Goal: Information Seeking & Learning: Understand process/instructions

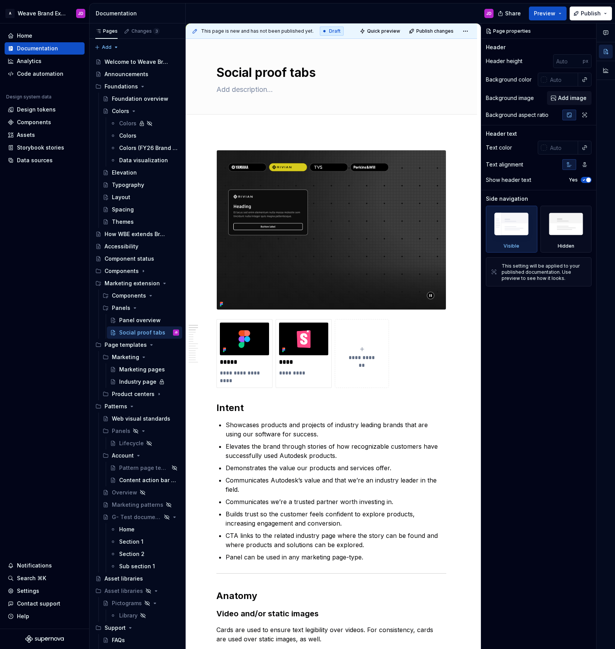
scroll to position [118, 0]
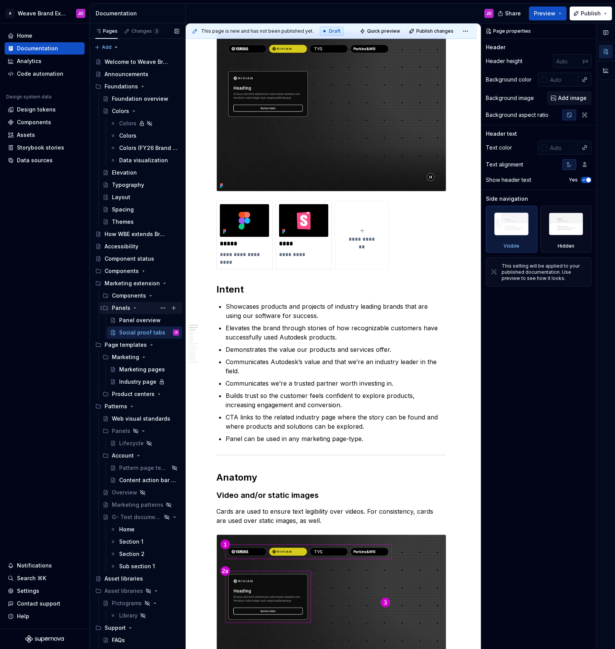
type textarea "*"
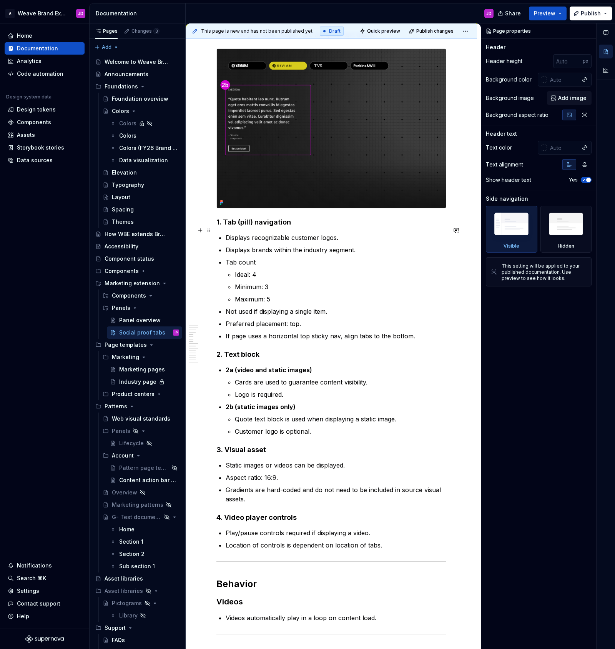
scroll to position [811, 0]
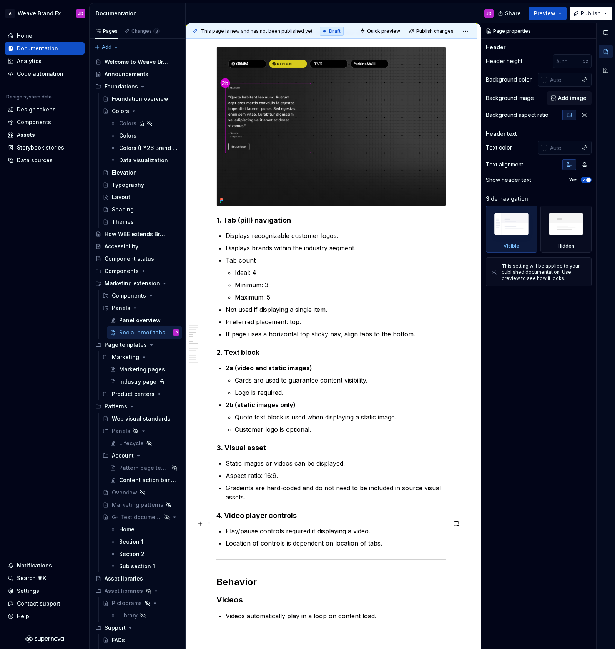
click at [257, 520] on h4 "4. Video player controls" at bounding box center [332, 515] width 230 height 9
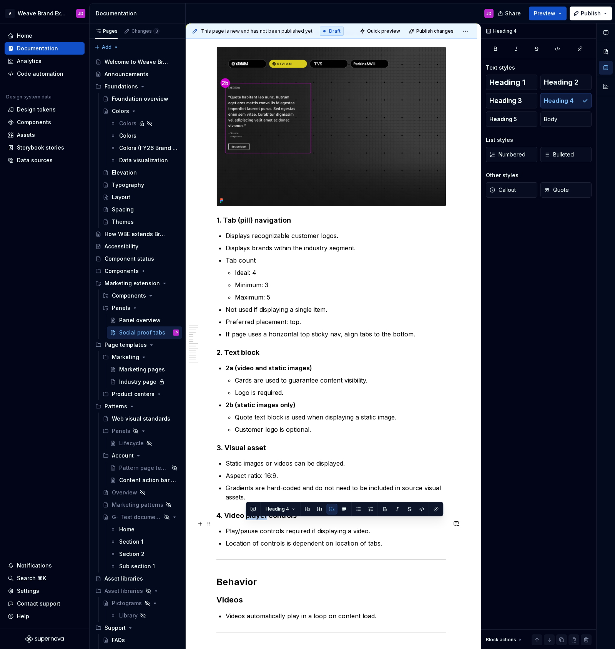
click at [257, 520] on h4 "4. Video player controls" at bounding box center [332, 515] width 230 height 9
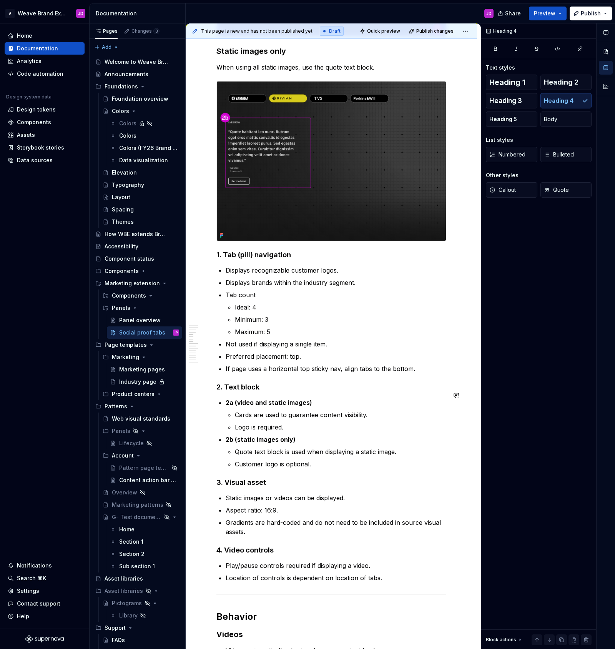
scroll to position [777, 0]
click at [259, 406] on strong "2a (video and static images)" at bounding box center [269, 402] width 87 height 8
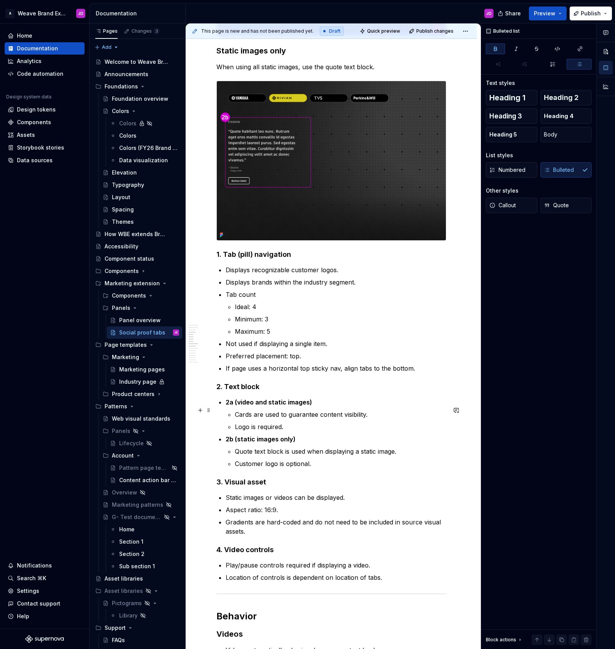
click at [325, 407] on p "2a (video and static images)" at bounding box center [336, 402] width 221 height 9
drag, startPoint x: 238, startPoint y: 411, endPoint x: 240, endPoint y: 417, distance: 6.1
click at [238, 406] on strong "2a (video and static images)" at bounding box center [269, 402] width 87 height 8
click at [312, 407] on p "Video and static images)" at bounding box center [336, 402] width 221 height 9
drag, startPoint x: 240, startPoint y: 447, endPoint x: 237, endPoint y: 458, distance: 11.2
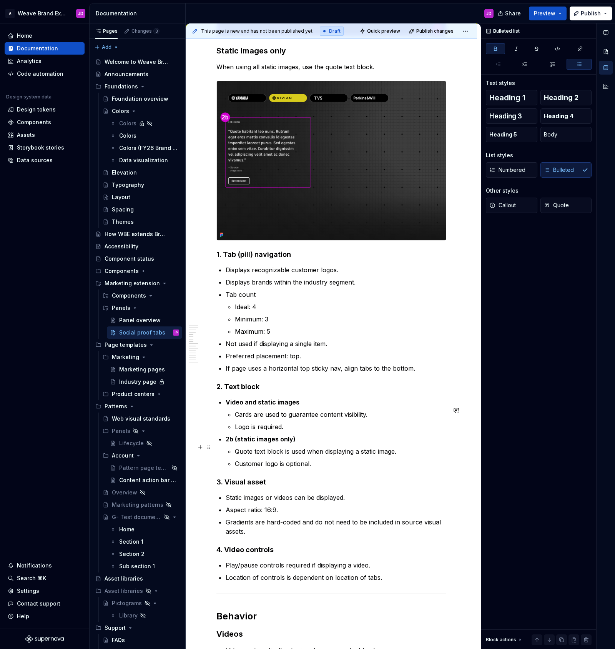
click at [240, 443] on strong "2b (static images only)" at bounding box center [261, 439] width 70 height 8
click at [255, 419] on p "Cards are used to guarantee content visibility." at bounding box center [341, 414] width 212 height 9
click at [292, 444] on p "Static images only)" at bounding box center [336, 439] width 221 height 9
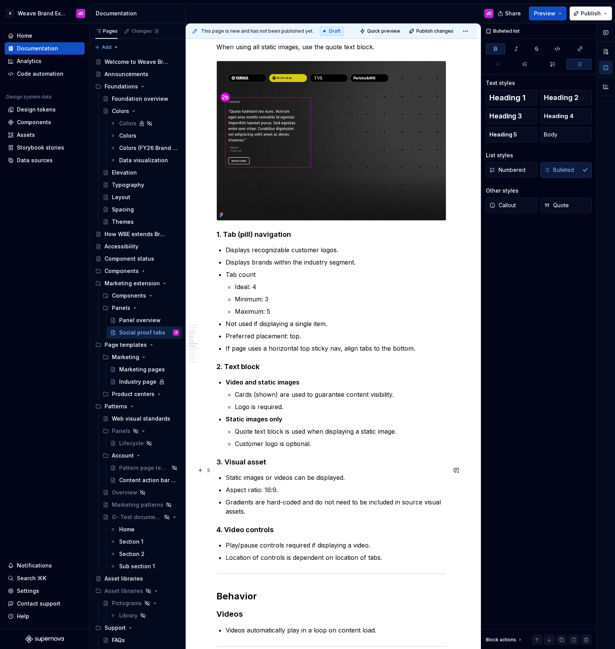
scroll to position [797, 0]
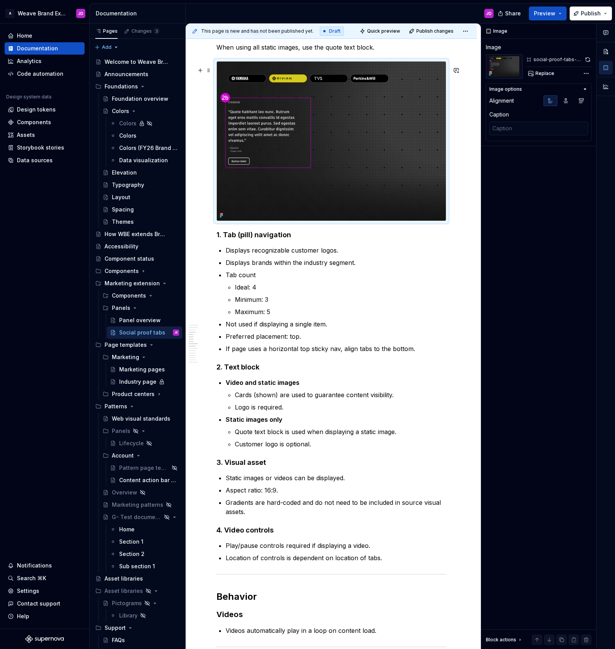
click at [364, 146] on img at bounding box center [331, 141] width 229 height 159
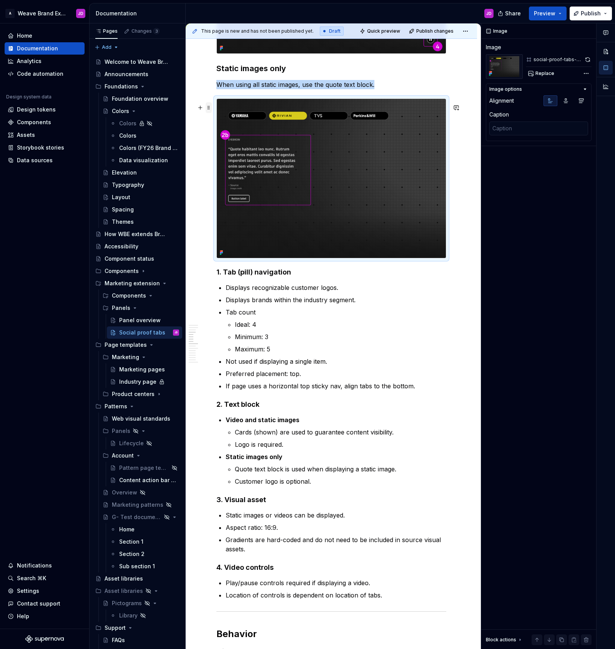
click at [207, 107] on span at bounding box center [209, 107] width 6 height 11
click at [226, 177] on div "Delete" at bounding box center [245, 176] width 50 height 8
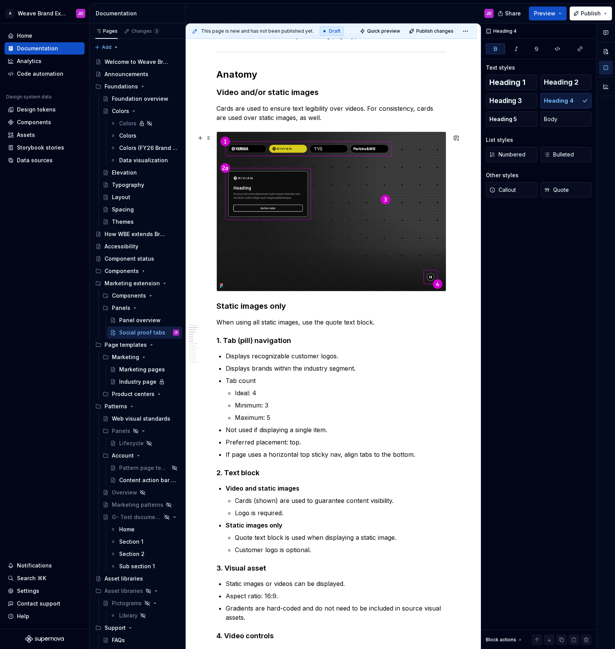
scroll to position [520, 0]
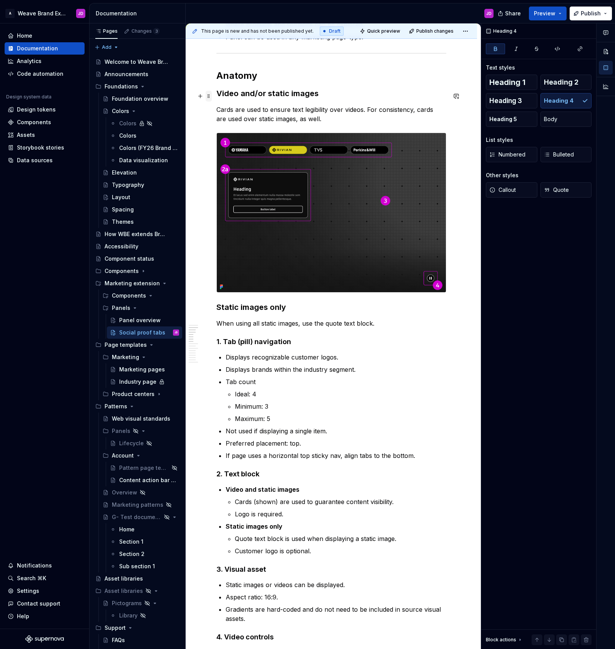
click at [209, 97] on span at bounding box center [209, 96] width 6 height 11
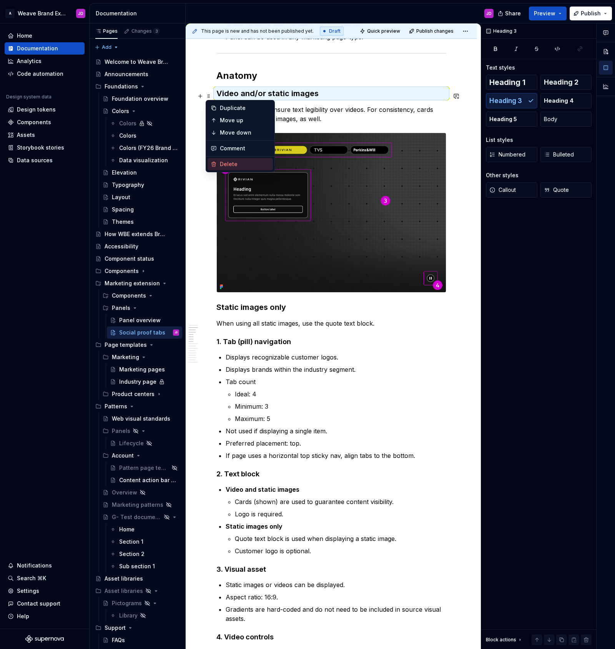
click at [229, 163] on div "Delete" at bounding box center [245, 164] width 50 height 8
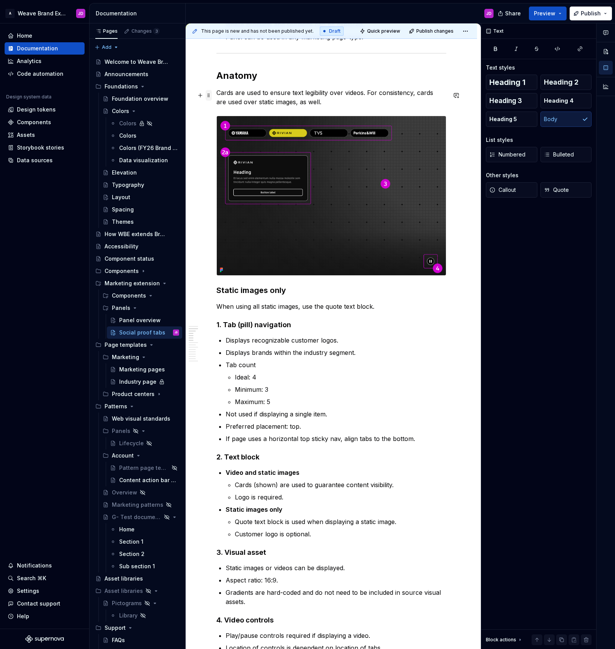
click at [210, 95] on span at bounding box center [209, 95] width 6 height 11
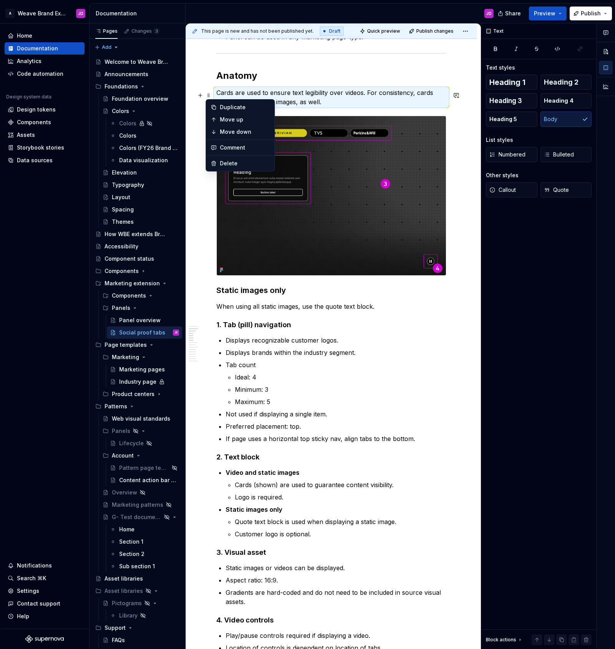
click at [328, 101] on p "Cards are used to ensure text legibility over videos. For consistency, cards ar…" at bounding box center [332, 97] width 230 height 18
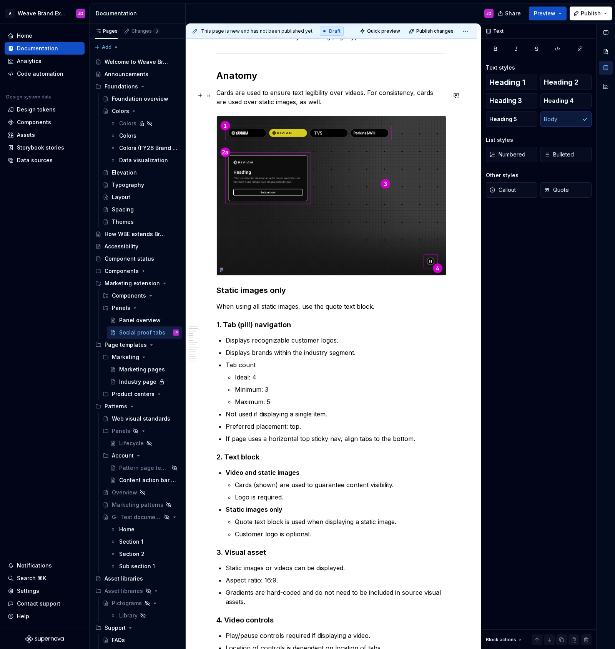
click at [328, 101] on p "Cards are used to ensure text legibility over videos. For consistency, cards ar…" at bounding box center [332, 97] width 230 height 18
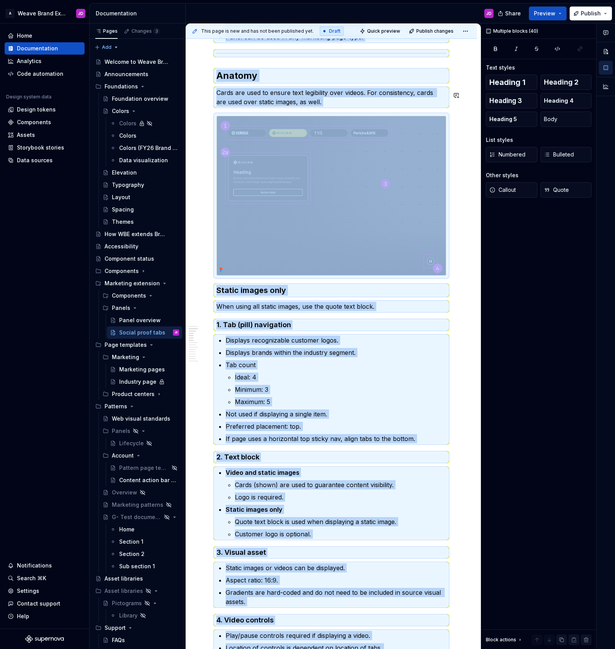
copy div "**********"
click at [268, 91] on p "Cards are used to ensure text legibility over videos. For consistency, cards ar…" at bounding box center [332, 97] width 230 height 18
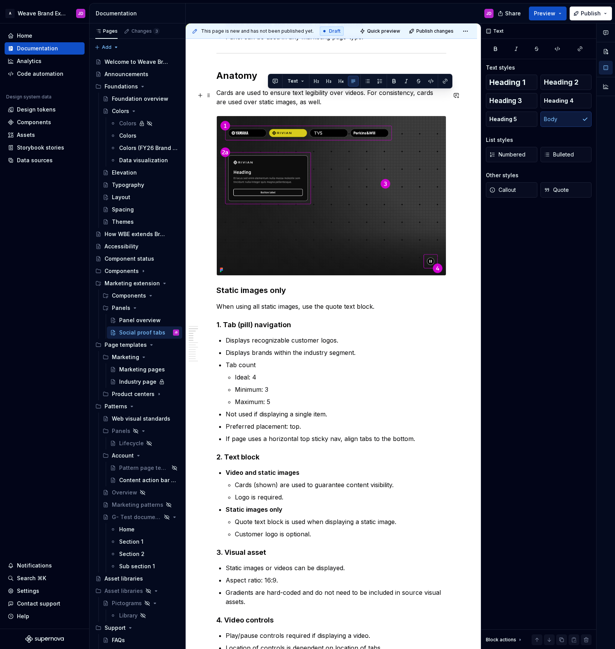
click at [268, 91] on p "Cards are used to ensure text legibility over videos. For consistency, cards ar…" at bounding box center [332, 97] width 230 height 18
copy p "Cards are used to ensure text legibility over videos. For consistency, cards ar…"
click at [208, 95] on span at bounding box center [209, 95] width 6 height 11
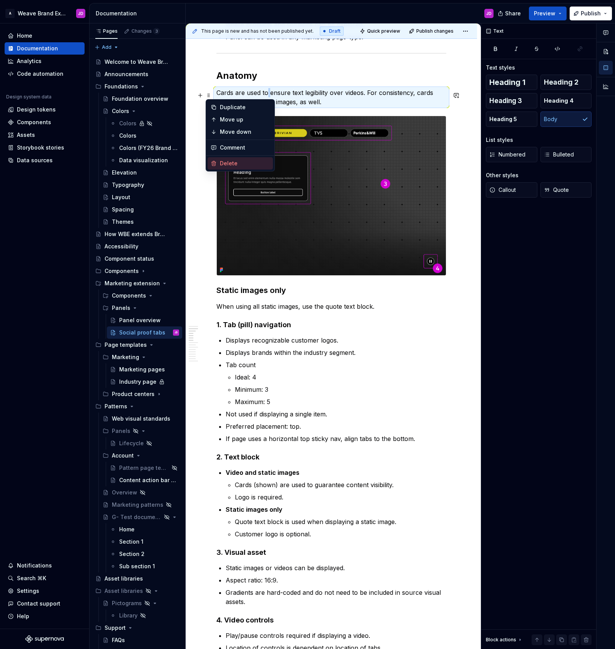
click at [226, 166] on div "Delete" at bounding box center [245, 164] width 50 height 8
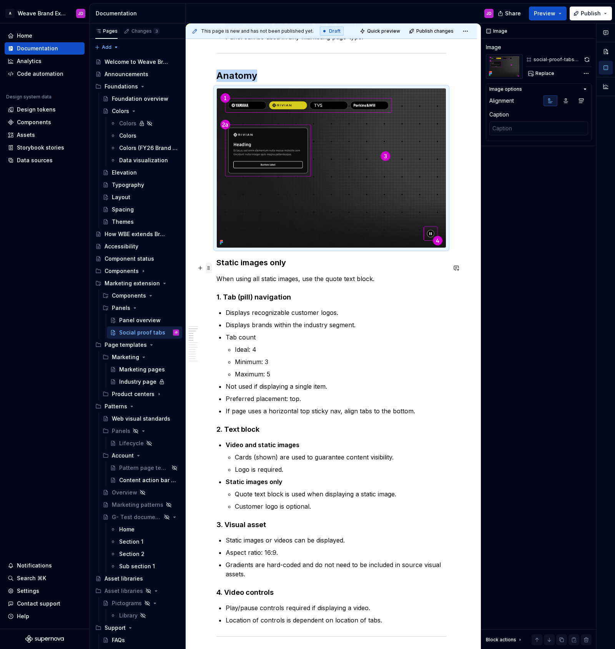
click at [209, 269] on span at bounding box center [209, 268] width 6 height 11
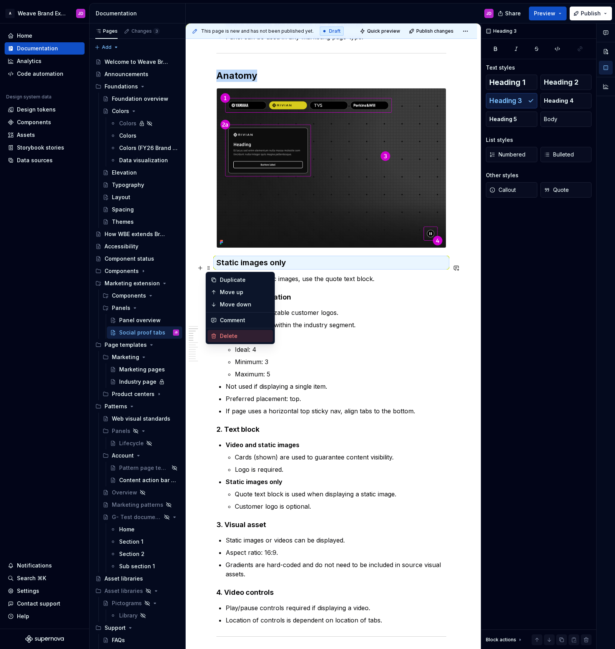
click at [235, 335] on div "Delete" at bounding box center [245, 336] width 50 height 8
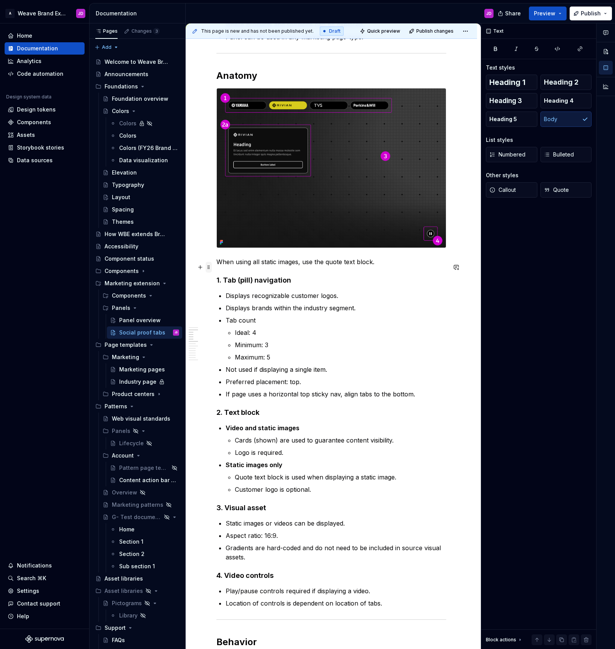
click at [207, 267] on span at bounding box center [209, 267] width 6 height 11
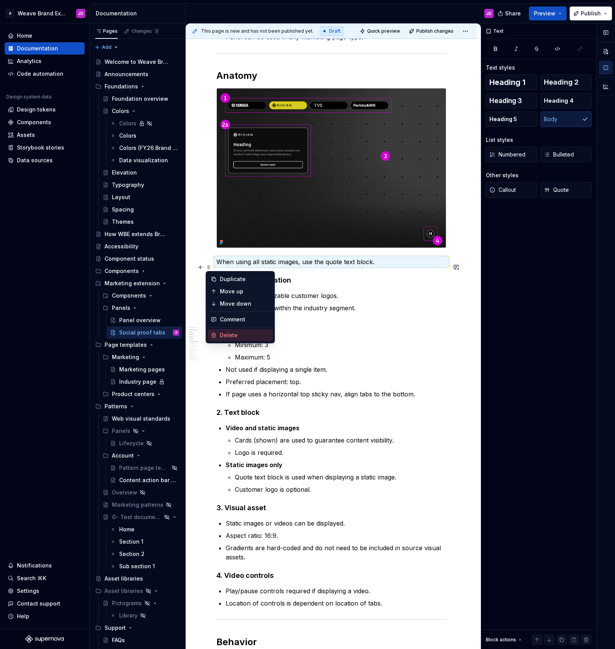
click at [235, 334] on div "Delete" at bounding box center [245, 336] width 50 height 8
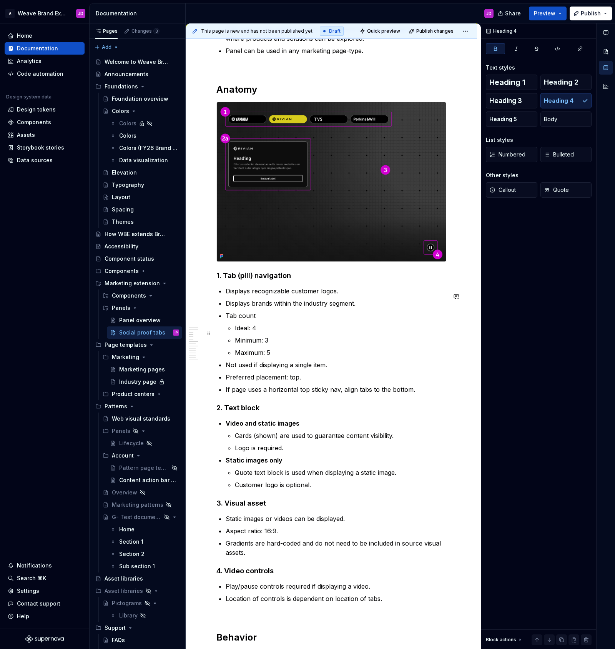
scroll to position [506, 0]
click at [304, 146] on img at bounding box center [331, 182] width 229 height 159
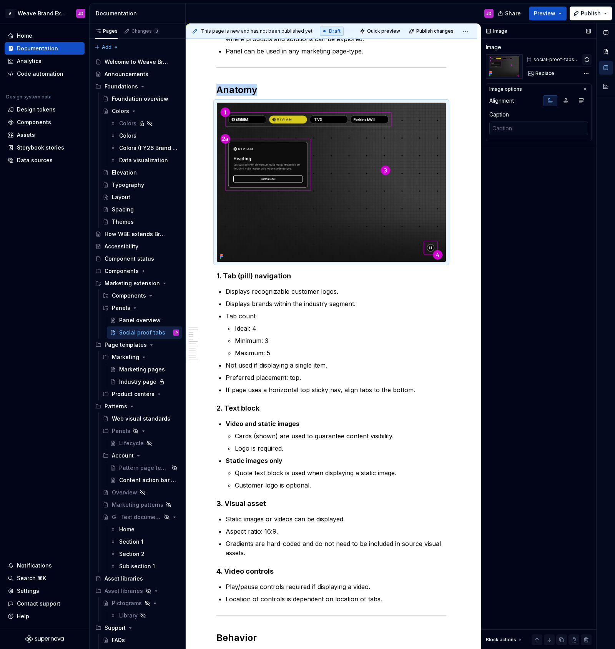
click at [588, 60] on button "button" at bounding box center [587, 59] width 9 height 11
click at [227, 508] on h4 "3. Visual asset" at bounding box center [332, 503] width 230 height 9
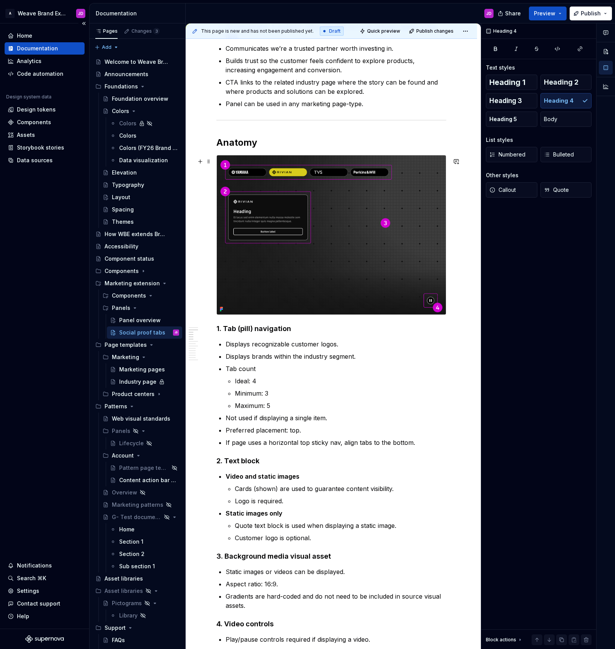
scroll to position [460, 0]
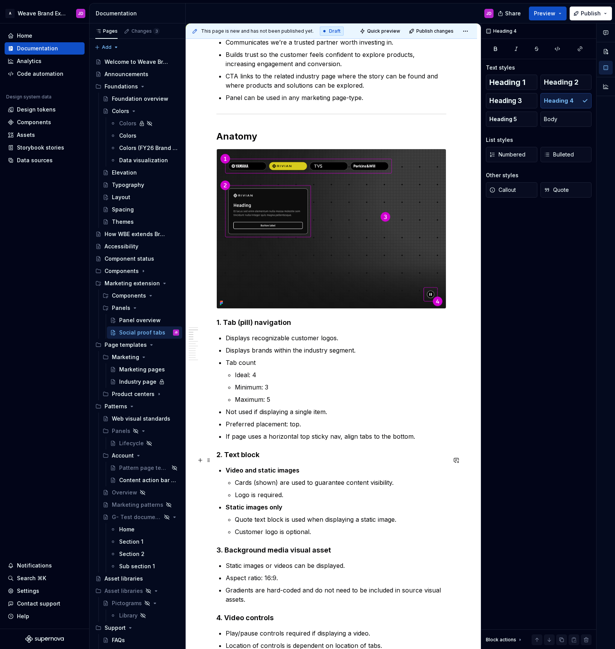
click at [226, 460] on h4 "2. Text block" at bounding box center [332, 454] width 230 height 9
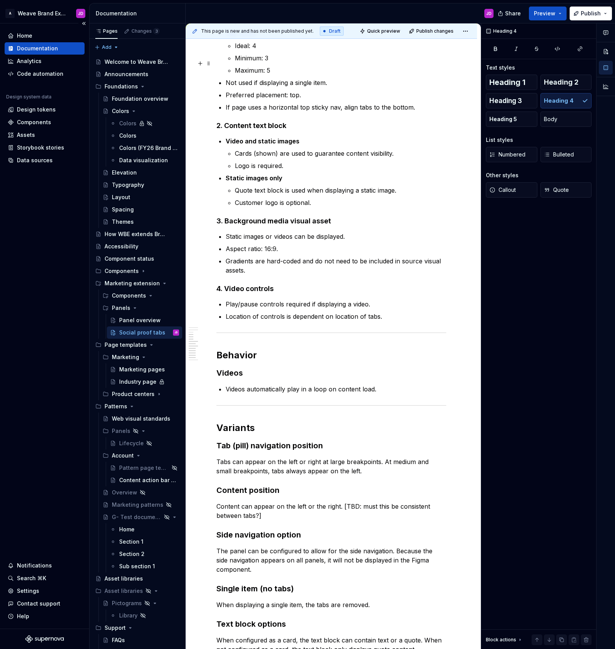
scroll to position [789, 0]
type textarea "*"
